Goal: Task Accomplishment & Management: Manage account settings

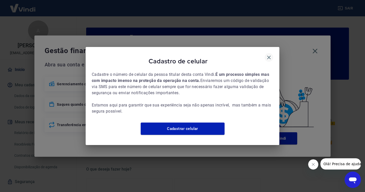
click at [268, 54] on icon "button" at bounding box center [269, 57] width 6 height 6
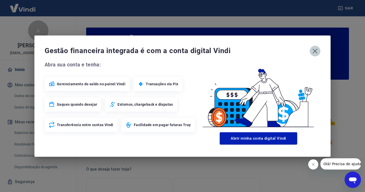
click at [315, 50] on icon "button" at bounding box center [315, 51] width 8 height 8
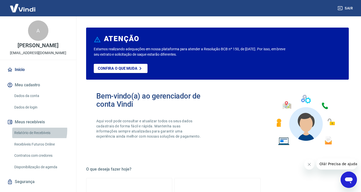
click at [25, 130] on link "Relatório de Recebíveis" at bounding box center [41, 132] width 58 height 10
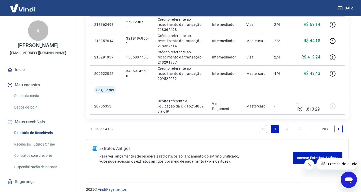
scroll to position [388, 0]
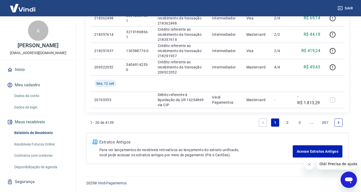
click at [287, 122] on link "2" at bounding box center [287, 122] width 8 height 8
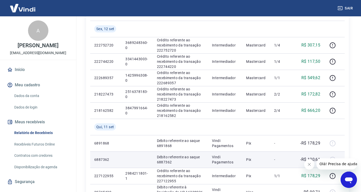
scroll to position [127, 0]
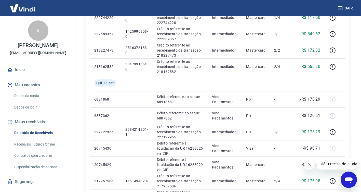
click at [309, 163] on icon "Fechar mensagem da empresa" at bounding box center [309, 164] width 4 height 4
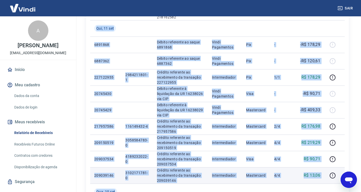
scroll to position [204, 0]
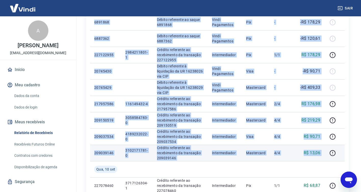
drag, startPoint x: 97, startPoint y: 55, endPoint x: 325, endPoint y: 152, distance: 248.4
click at [325, 152] on tbody "[DATE] 222752720 3689248360-0 Crédito referente ao recebimento da transação 222…" at bounding box center [217, 87] width 255 height 375
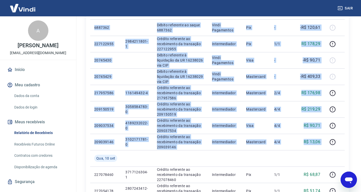
scroll to position [215, 0]
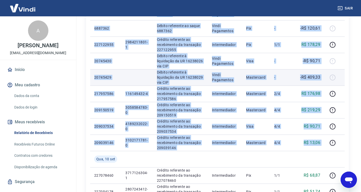
click at [135, 76] on td at bounding box center [136, 77] width 31 height 16
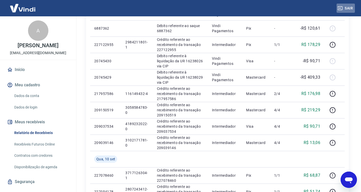
click at [346, 8] on button "Sair" at bounding box center [346, 8] width 18 height 9
